Goal: Use online tool/utility: Utilize a website feature to perform a specific function

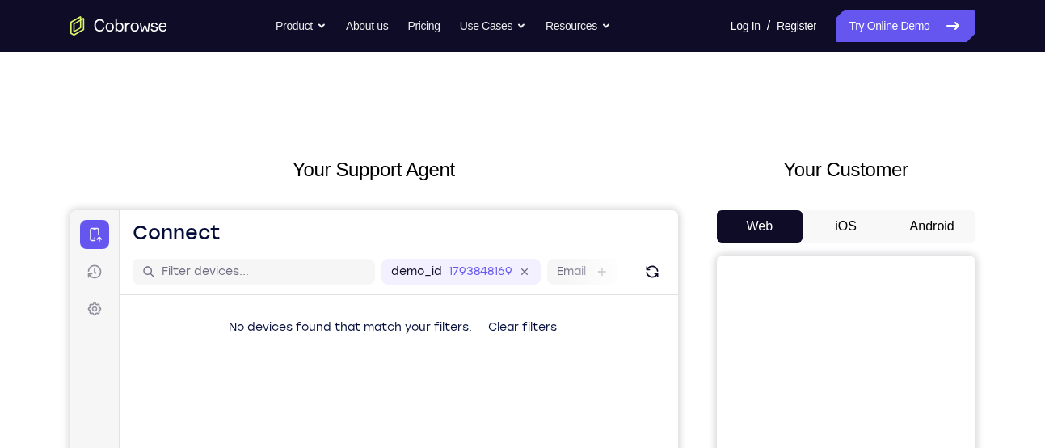
click at [913, 222] on button "Android" at bounding box center [932, 226] width 87 height 32
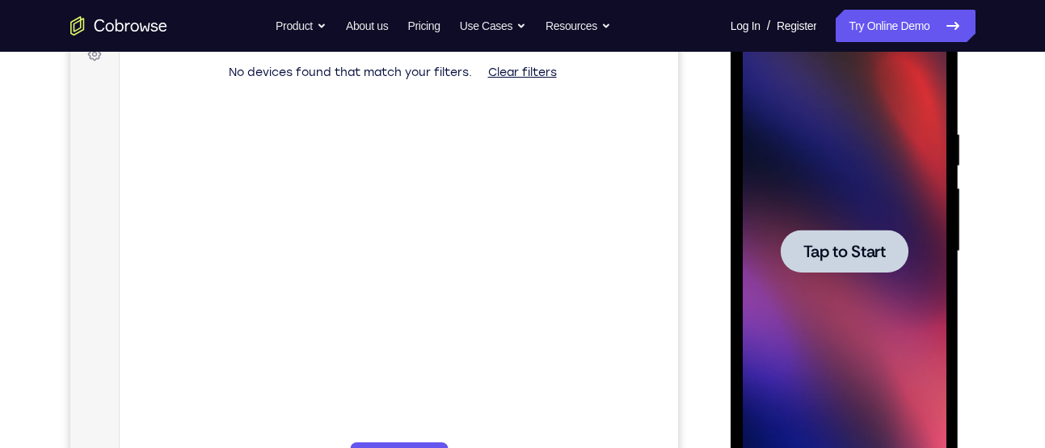
click at [838, 234] on div at bounding box center [845, 251] width 128 height 43
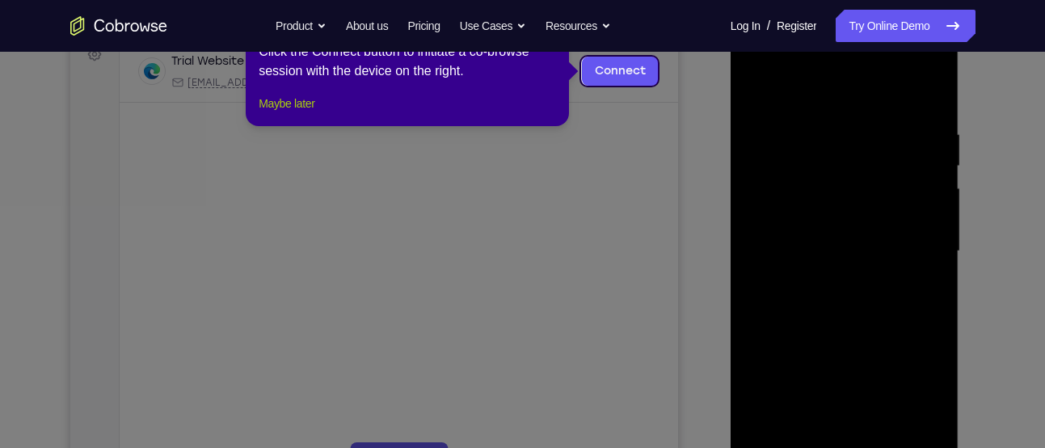
click at [308, 112] on button "Maybe later" at bounding box center [287, 103] width 56 height 19
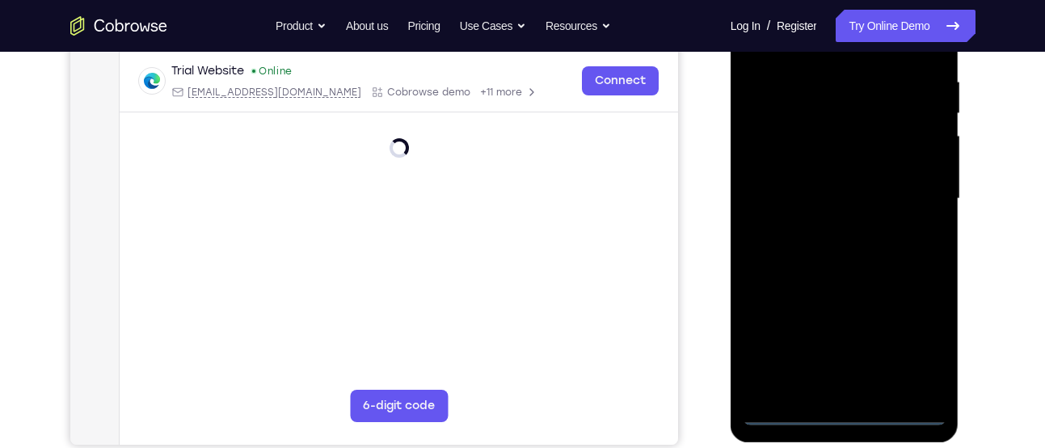
scroll to position [308, 0]
click at [841, 421] on div at bounding box center [845, 198] width 204 height 453
click at [927, 327] on div at bounding box center [845, 198] width 204 height 453
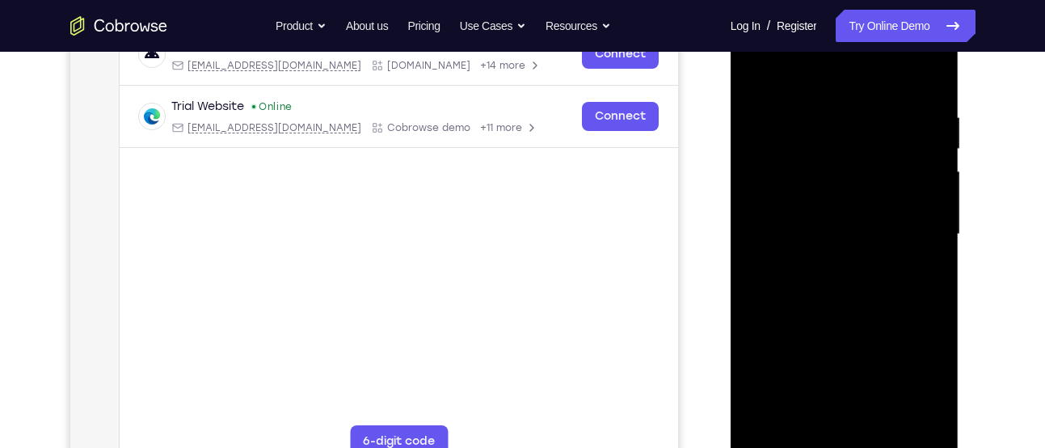
scroll to position [271, 0]
click at [918, 369] on div at bounding box center [845, 235] width 204 height 453
click at [774, 74] on div at bounding box center [845, 235] width 204 height 453
click at [918, 235] on div at bounding box center [845, 235] width 204 height 453
click at [829, 263] on div at bounding box center [845, 235] width 204 height 453
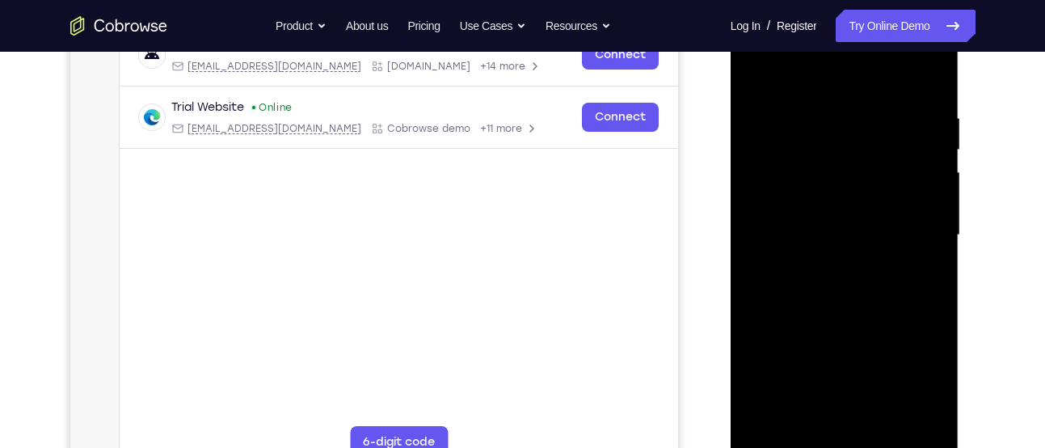
click at [845, 205] on div at bounding box center [845, 235] width 204 height 453
click at [834, 223] on div at bounding box center [845, 235] width 204 height 453
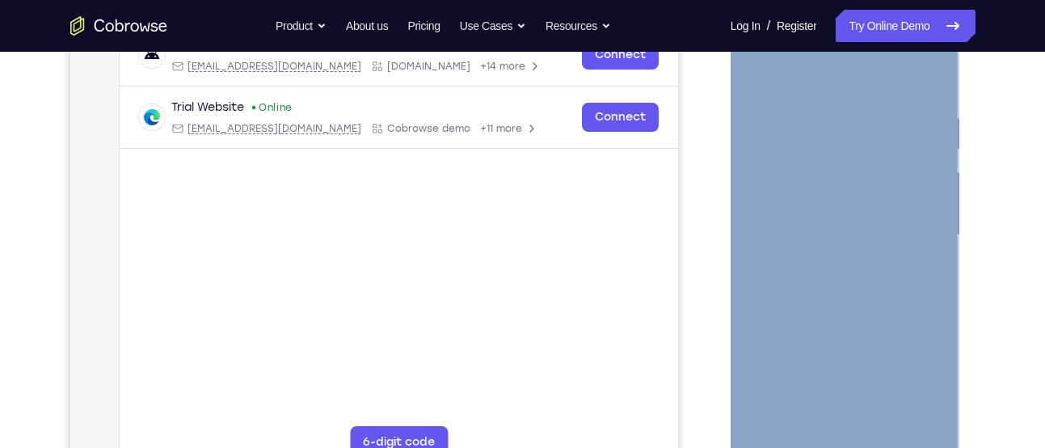
click at [825, 229] on div at bounding box center [845, 235] width 204 height 453
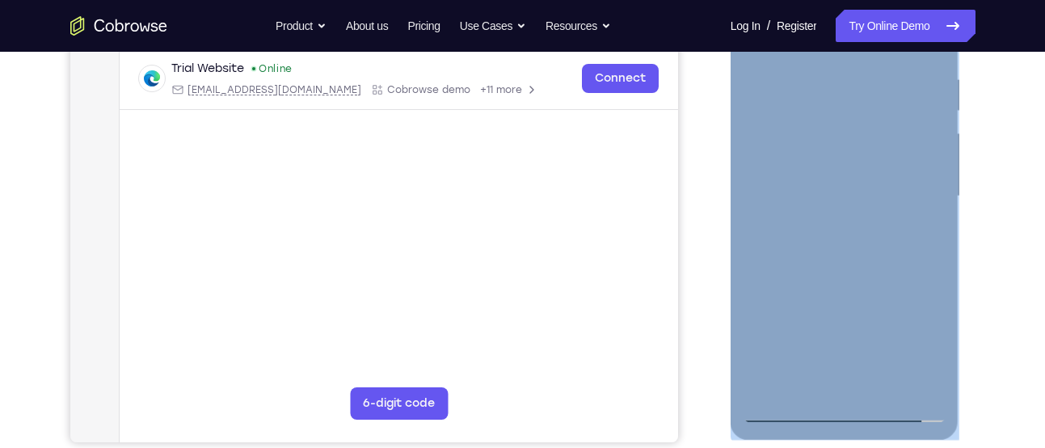
scroll to position [310, 0]
click at [829, 198] on div at bounding box center [845, 195] width 204 height 453
click at [923, 189] on div at bounding box center [845, 195] width 204 height 453
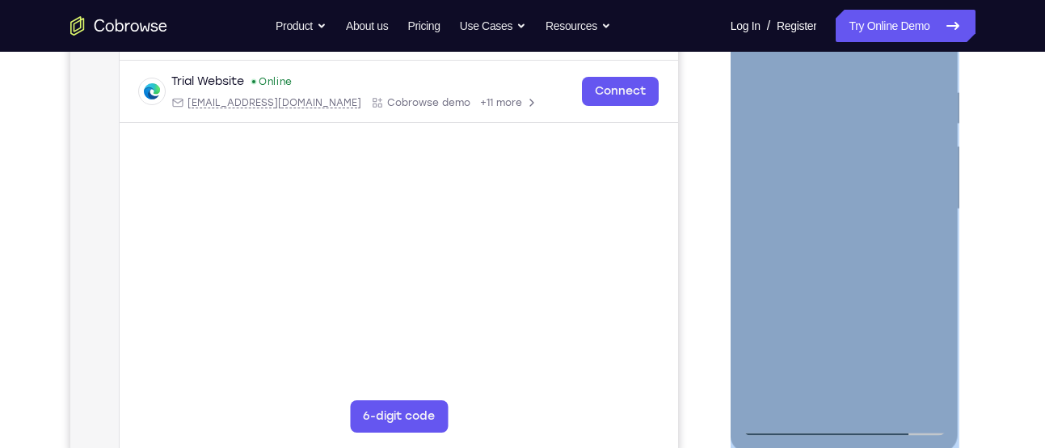
scroll to position [298, 0]
click at [825, 245] on div at bounding box center [845, 208] width 204 height 453
click at [851, 152] on div at bounding box center [845, 208] width 204 height 453
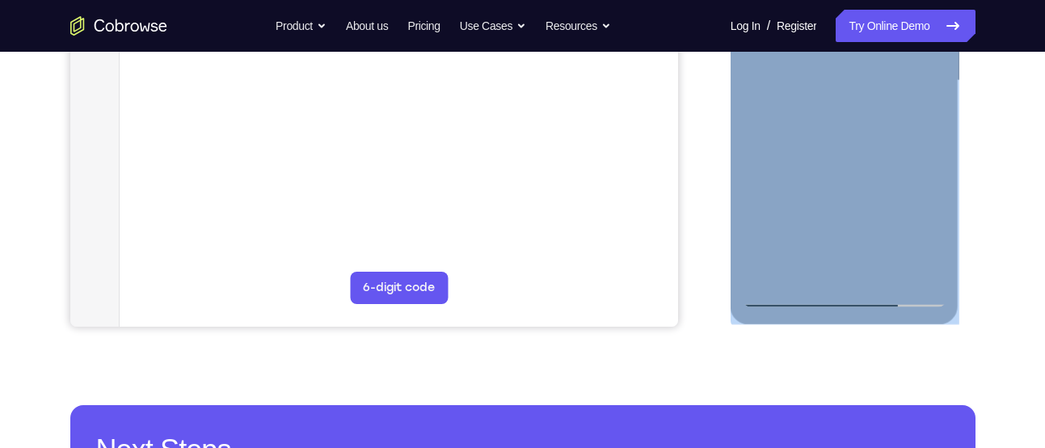
scroll to position [426, 0]
click at [800, 271] on div at bounding box center [845, 80] width 204 height 453
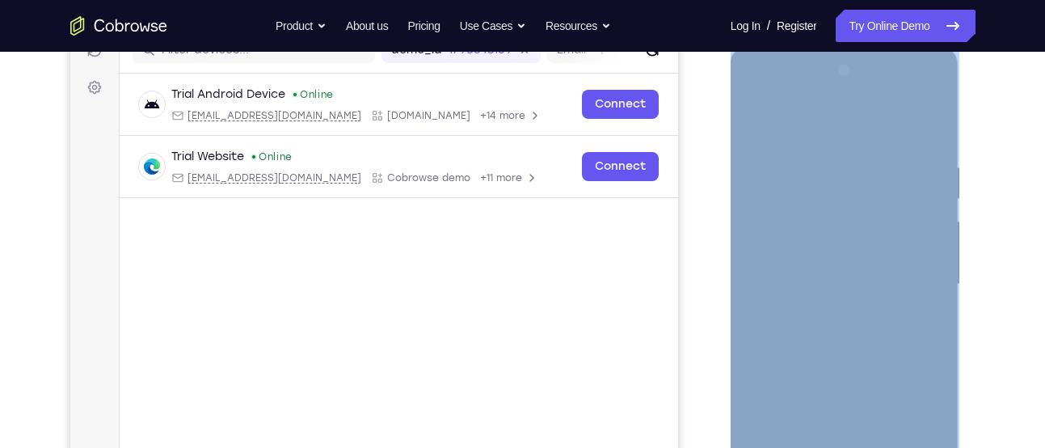
scroll to position [220, 0]
click at [847, 119] on div at bounding box center [845, 286] width 204 height 453
click at [799, 171] on div at bounding box center [845, 286] width 204 height 453
click at [759, 120] on div at bounding box center [845, 286] width 204 height 453
click at [804, 202] on div at bounding box center [845, 286] width 204 height 453
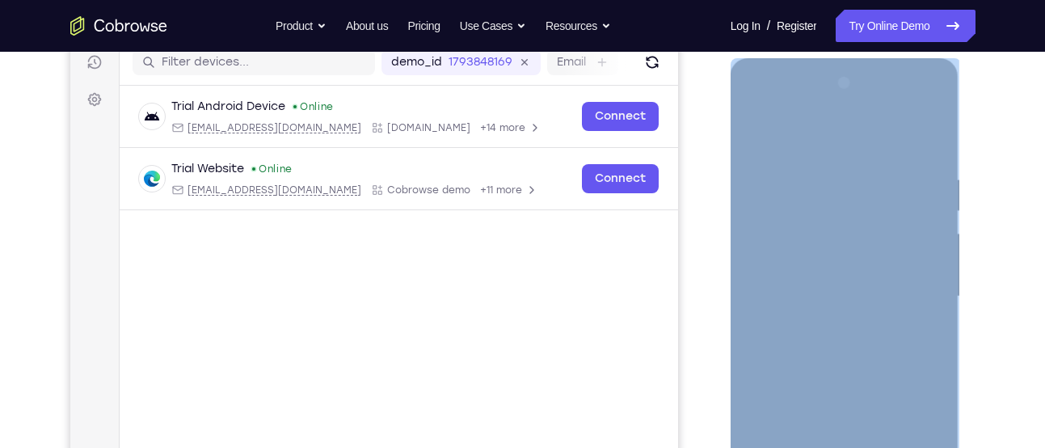
scroll to position [200, 0]
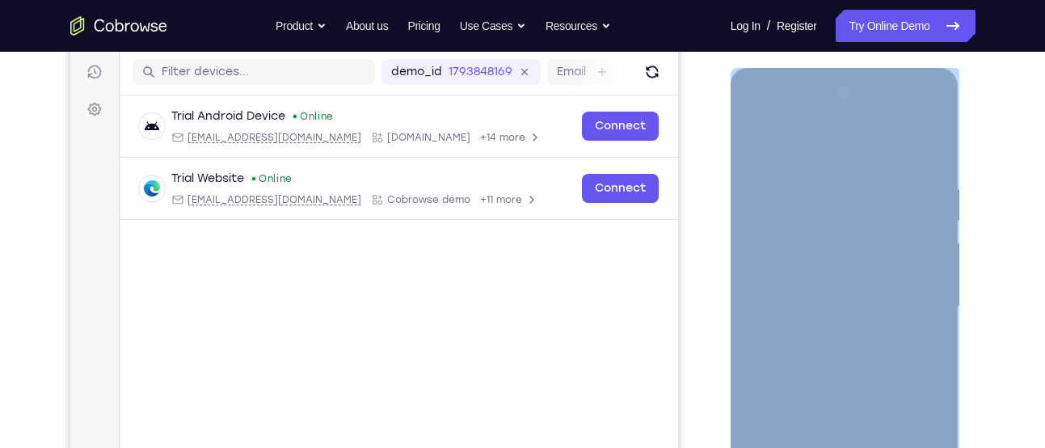
click at [761, 144] on div at bounding box center [845, 306] width 204 height 453
